Goal: Navigation & Orientation: Find specific page/section

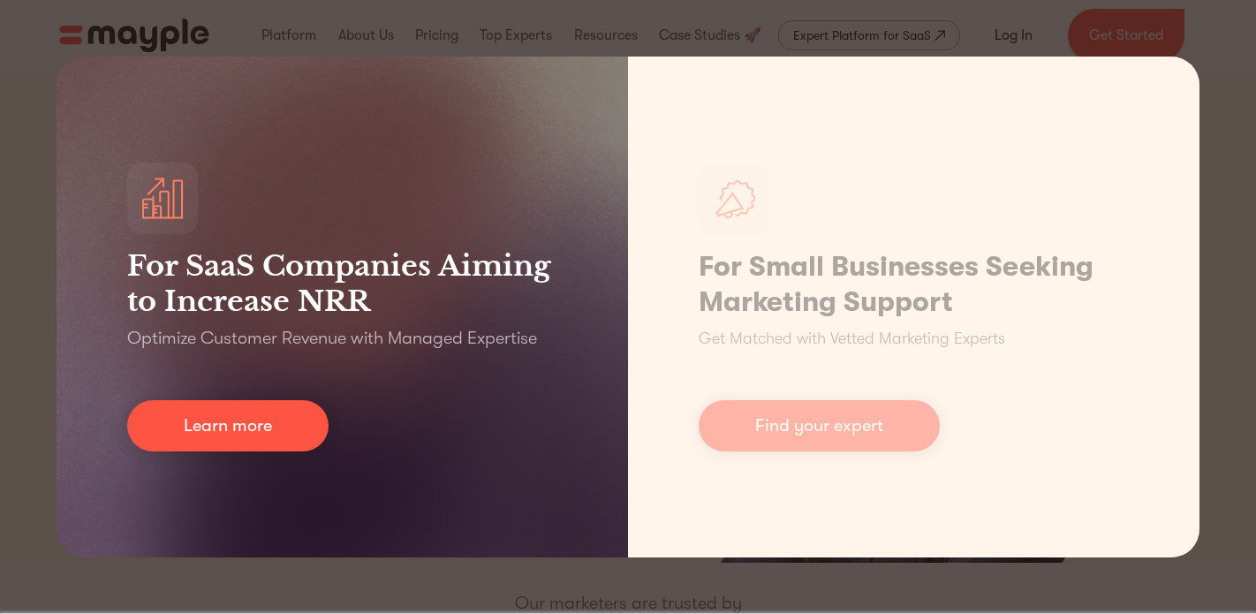
click at [575, 391] on div "For SaaS Companies Aiming to Increase NRR Optimize Customer Revenue with Manage…" at bounding box center [343, 307] width 572 height 501
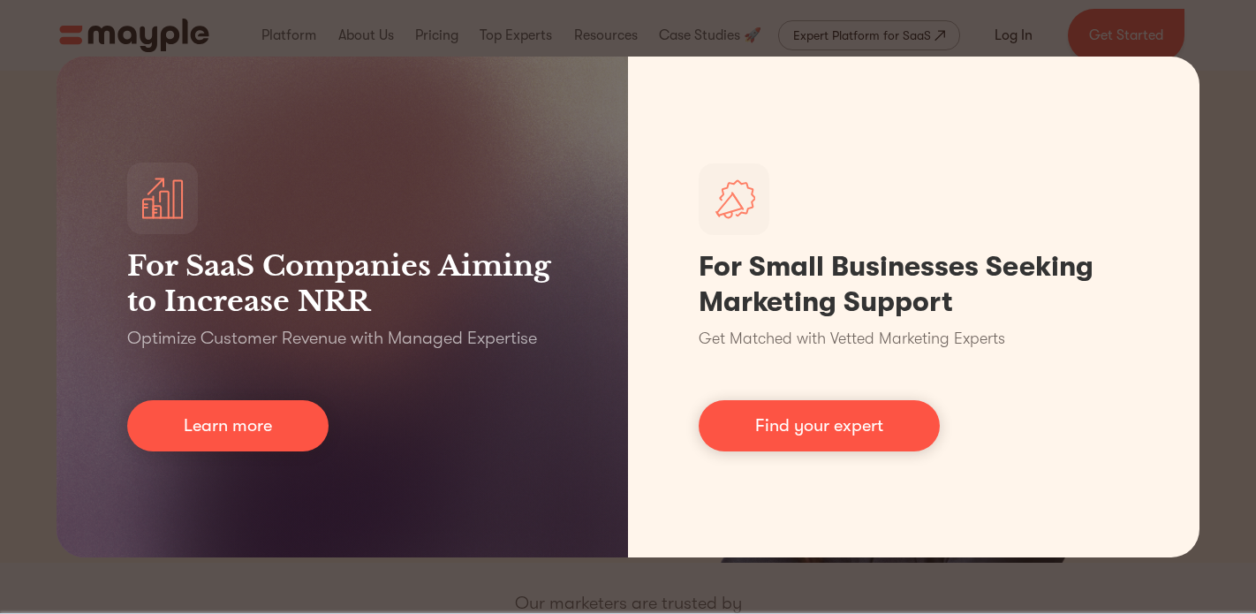
click at [404, 54] on div "For SaaS Companies Aiming to Increase NRR Optimize Customer Revenue with Manage…" at bounding box center [628, 307] width 1256 height 614
click at [367, 42] on div "For SaaS Companies Aiming to Increase NRR Optimize Customer Revenue with Manage…" at bounding box center [628, 307] width 1256 height 614
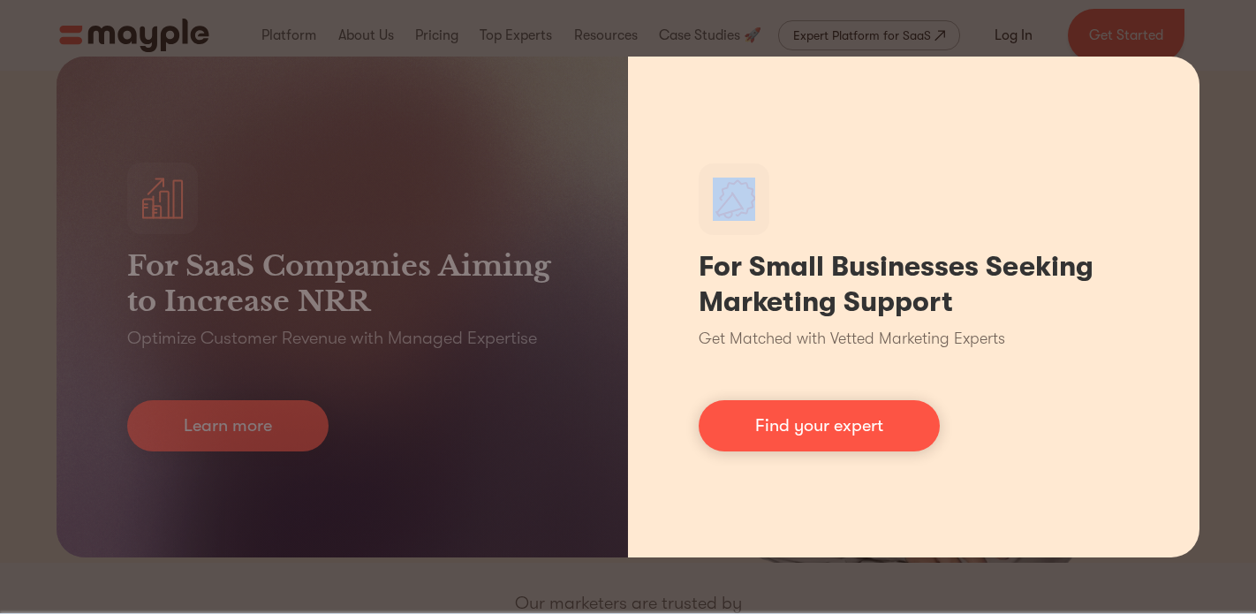
drag, startPoint x: 926, startPoint y: 1, endPoint x: 929, endPoint y: 238, distance: 237.6
click at [932, 231] on div "For SaaS Companies Aiming to Increase NRR Optimize Customer Revenue with Manage…" at bounding box center [628, 307] width 1256 height 614
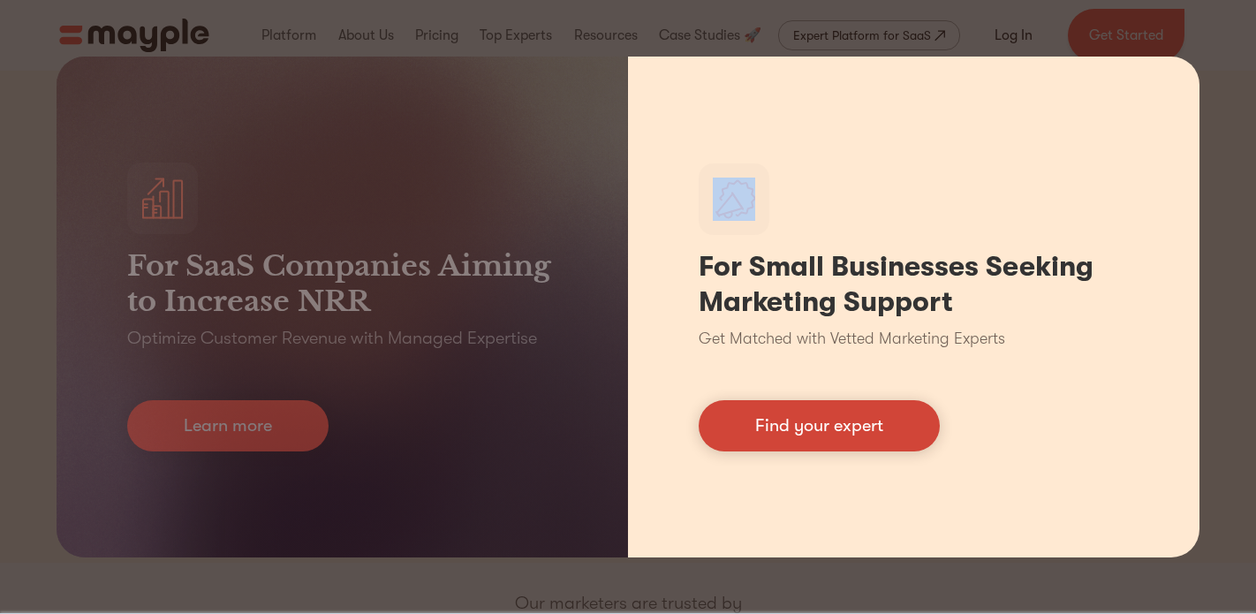
click at [841, 445] on link "Find your expert" at bounding box center [819, 425] width 241 height 51
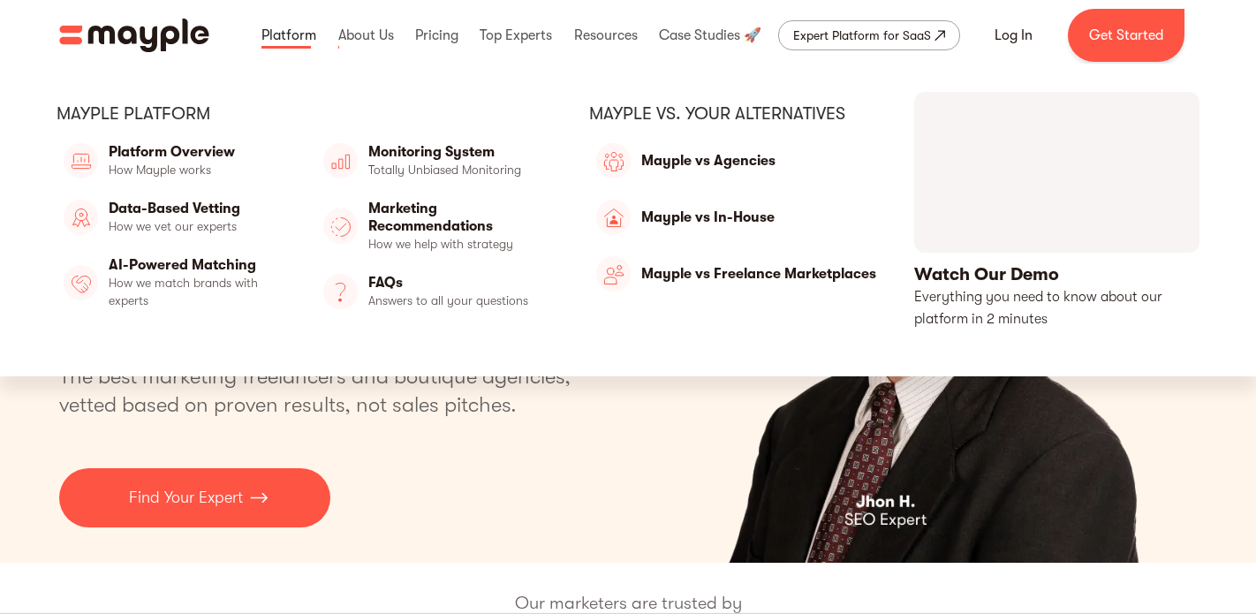
click at [299, 31] on link at bounding box center [289, 35] width 64 height 57
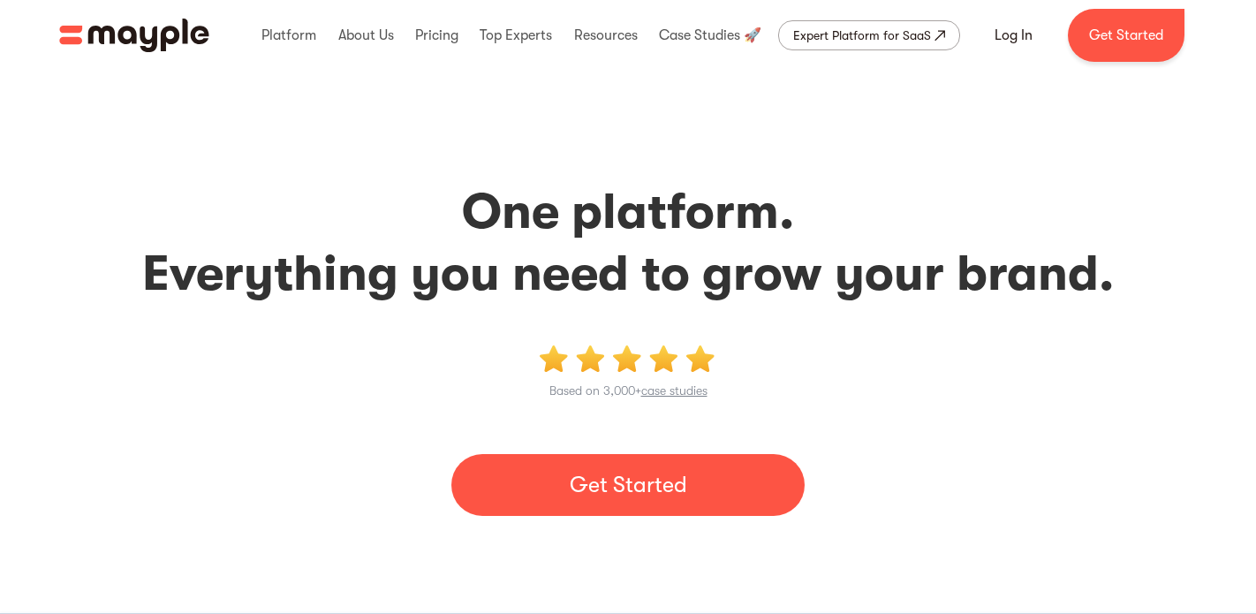
click at [148, 26] on img "home" at bounding box center [134, 36] width 150 height 34
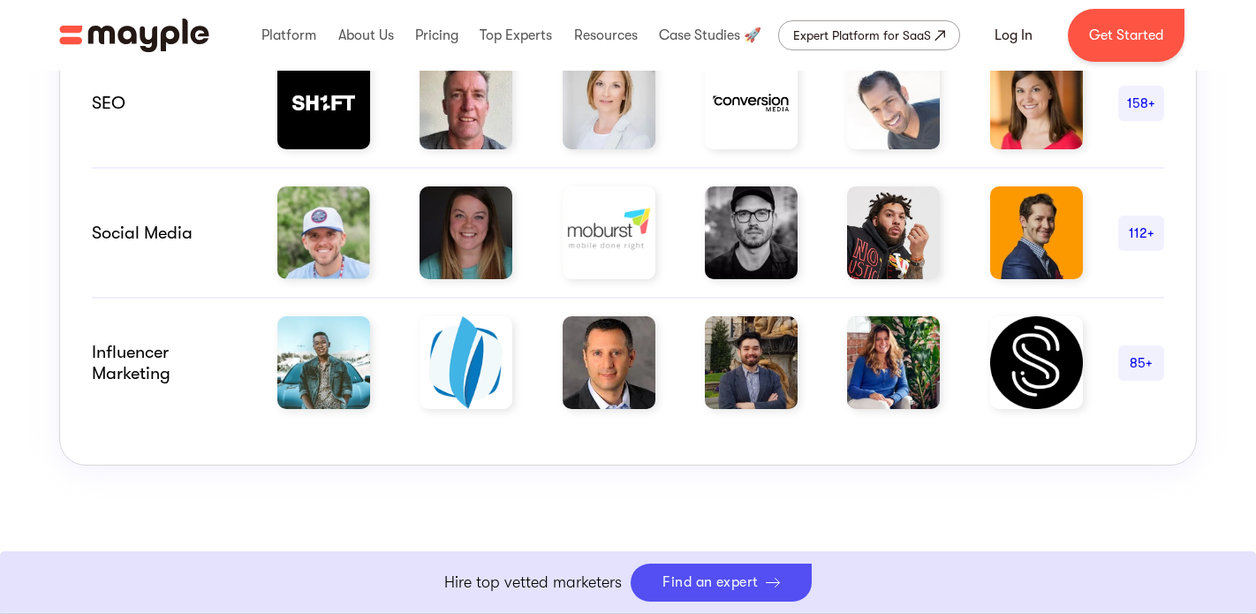
scroll to position [1451, 0]
